Goal: Information Seeking & Learning: Learn about a topic

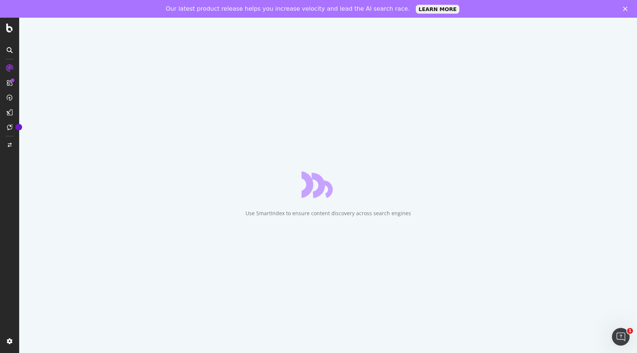
click at [627, 7] on polygon "Close" at bounding box center [625, 9] width 4 height 4
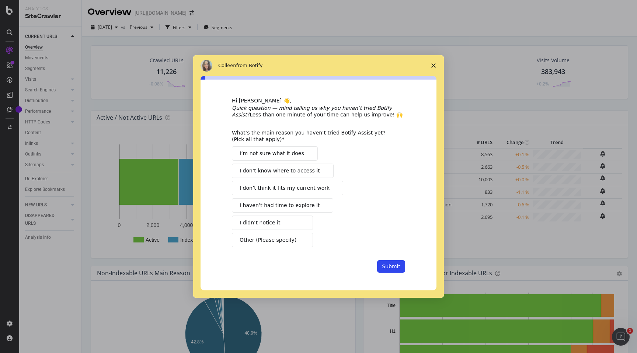
click at [433, 64] on icon "Close survey" at bounding box center [434, 65] width 4 height 4
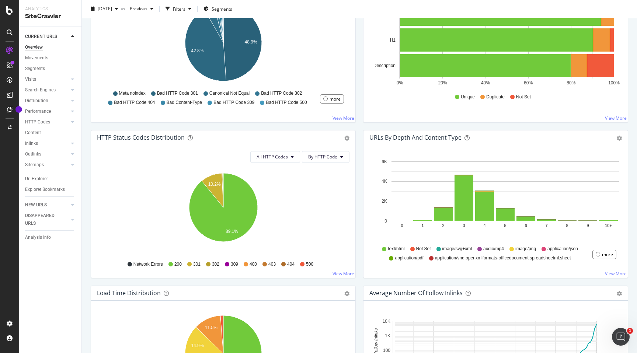
scroll to position [294, 0]
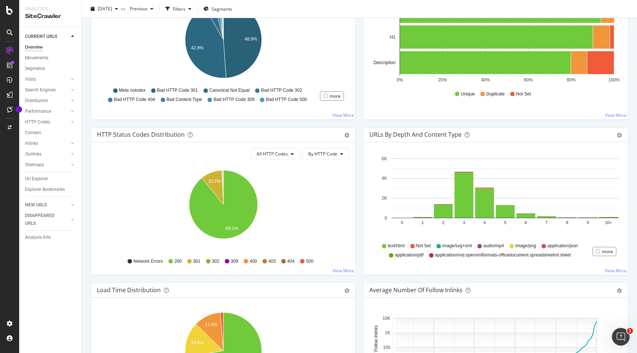
click at [265, 263] on icon at bounding box center [265, 261] width 4 height 4
click at [38, 113] on div "Performance" at bounding box center [38, 112] width 26 height 8
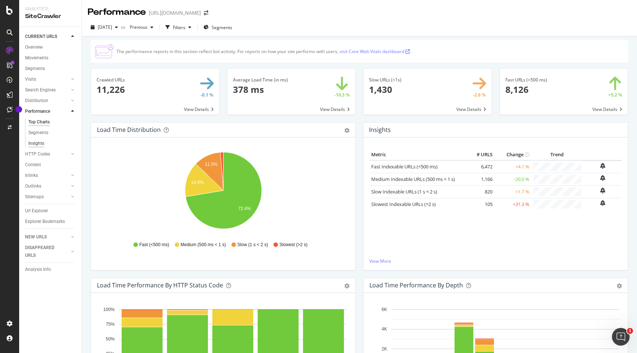
click at [40, 144] on div "Insights" at bounding box center [36, 144] width 16 height 8
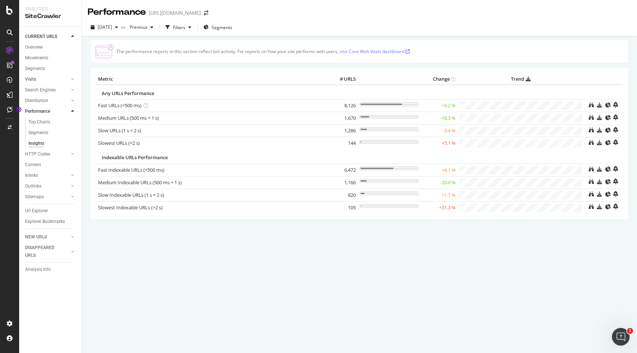
click at [44, 81] on link "Visits" at bounding box center [47, 80] width 44 height 8
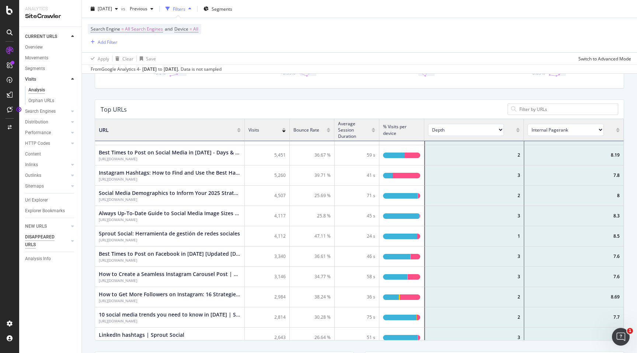
click at [44, 242] on div "DISAPPEARED URLS" at bounding box center [43, 241] width 37 height 15
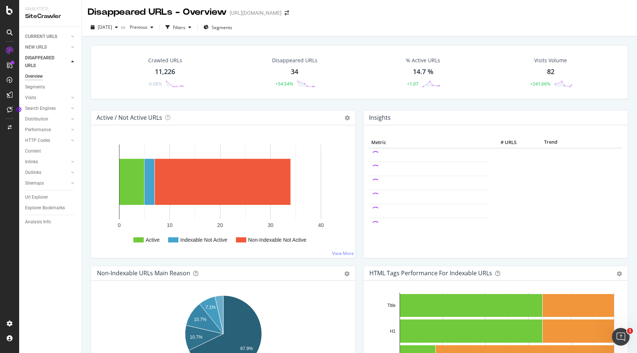
click at [294, 71] on div "34" at bounding box center [294, 72] width 7 height 10
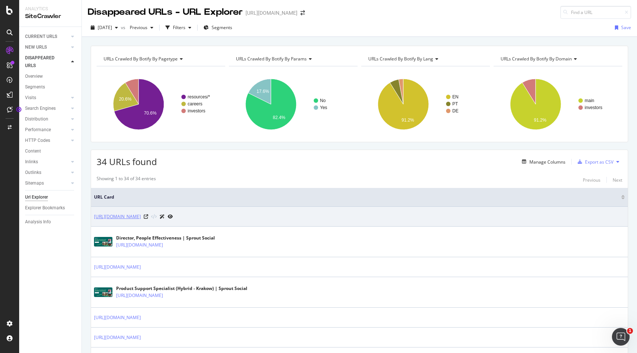
click at [141, 217] on link "https://sproutsocial.com/careers/open-positions/7026023" at bounding box center [117, 216] width 47 height 7
